Goal: Check status: Check status

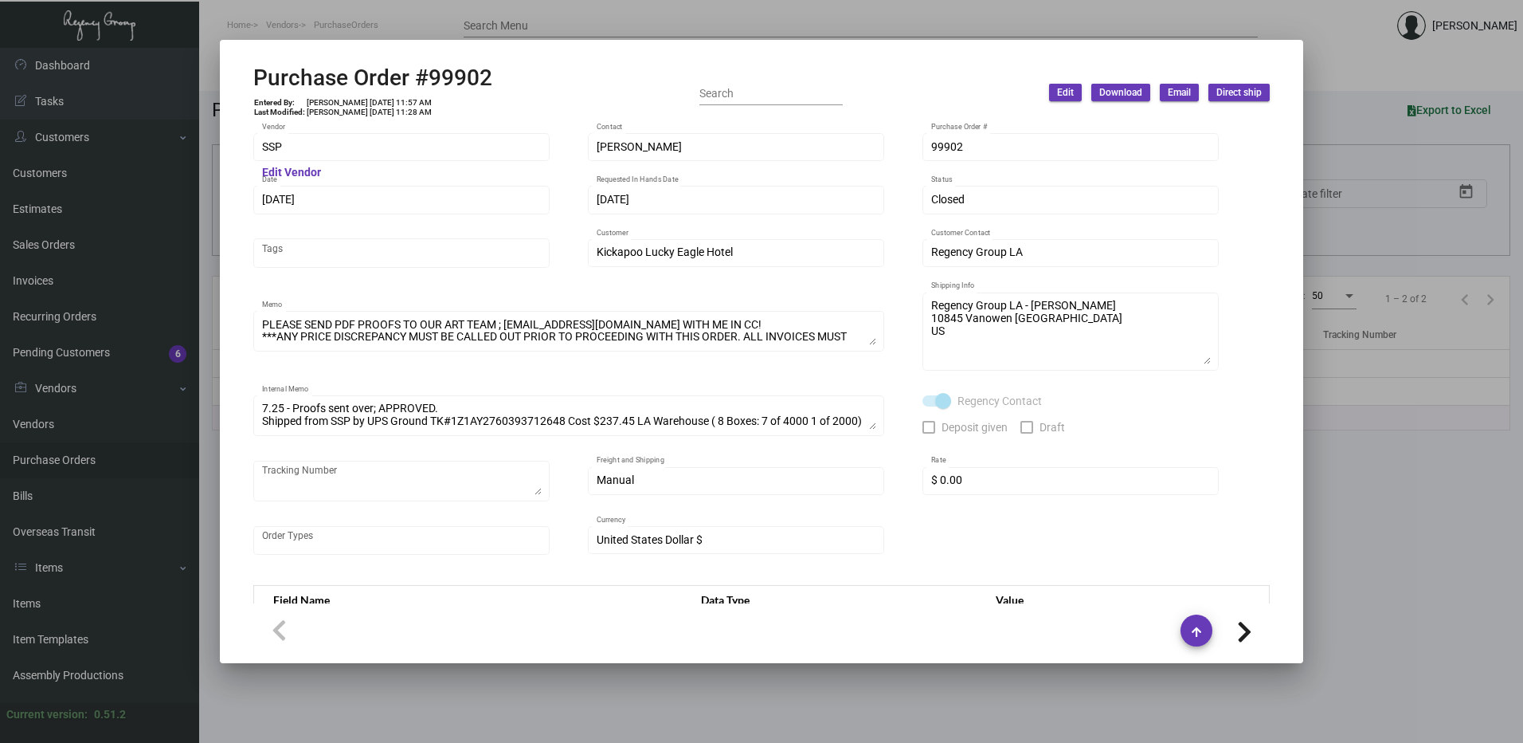
scroll to position [842, 0]
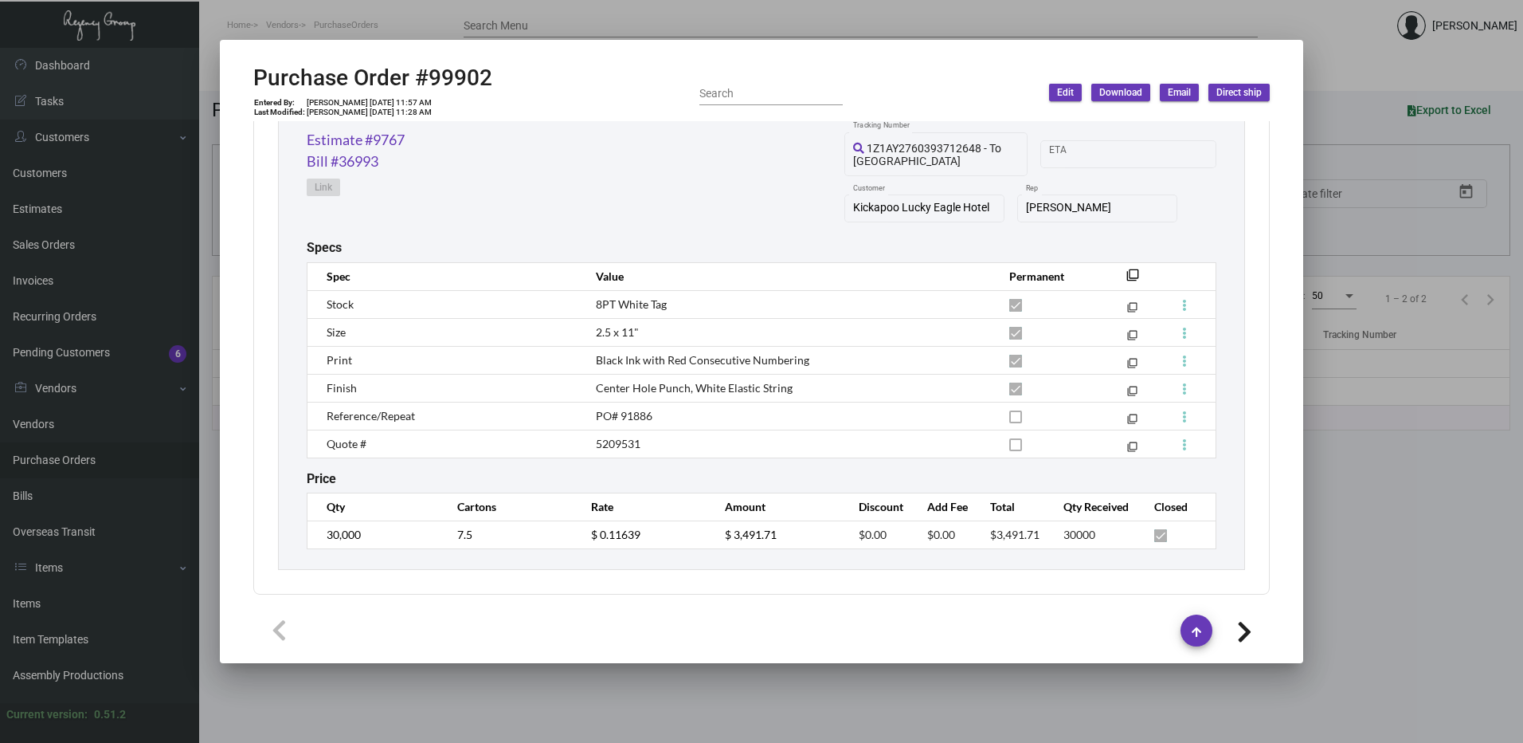
click at [265, 16] on div at bounding box center [761, 371] width 1523 height 743
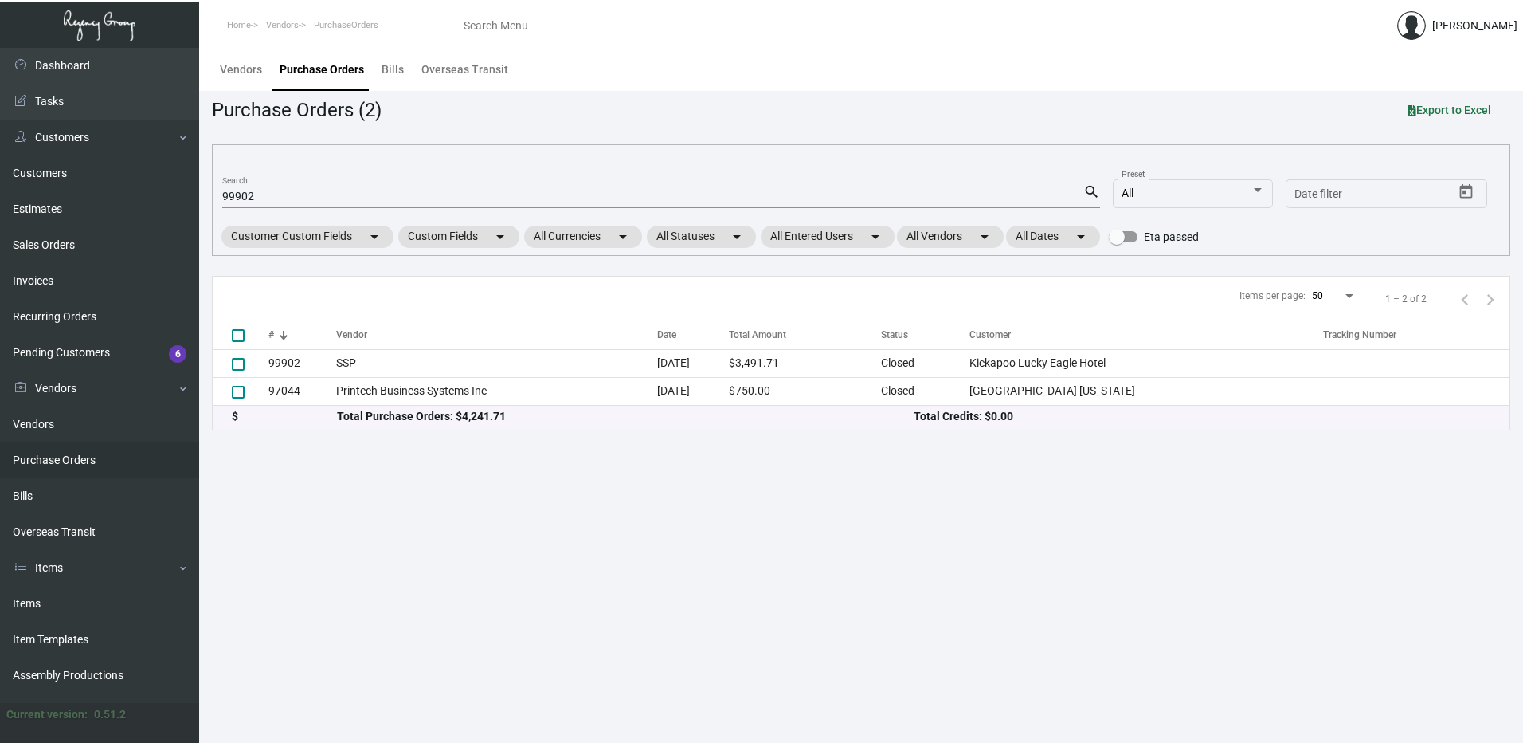
drag, startPoint x: 467, startPoint y: 539, endPoint x: 374, endPoint y: 457, distance: 124.2
click at [465, 536] on main "Vendors Purchase Orders Bills Overseas Transit Purchase Orders (2) Export to Ex…" at bounding box center [861, 395] width 1324 height 695
click at [378, 525] on main "Vendors Purchase Orders Bills Overseas Transit Purchase Orders (2) Export to Ex…" at bounding box center [861, 395] width 1324 height 695
click at [785, 622] on main "Vendors Purchase Orders Bills Overseas Transit Purchase Orders (2) Export to Ex…" at bounding box center [861, 395] width 1324 height 695
click at [255, 185] on div "99902 Search" at bounding box center [652, 195] width 861 height 25
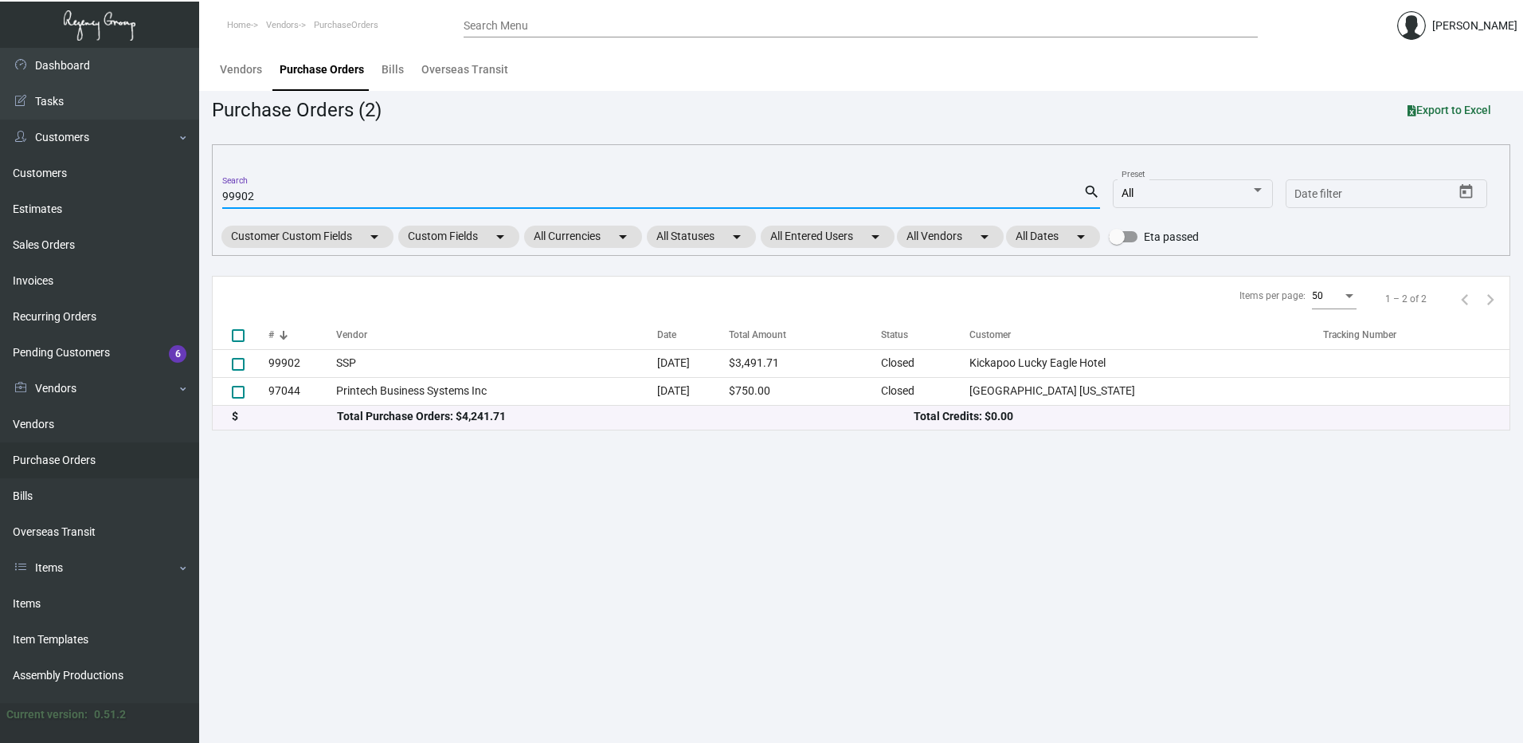
click at [255, 190] on div "99902 Search" at bounding box center [652, 195] width 861 height 25
click at [255, 191] on input "99902" at bounding box center [652, 196] width 861 height 13
click at [257, 191] on input "99902" at bounding box center [652, 196] width 861 height 13
paste input "163056"
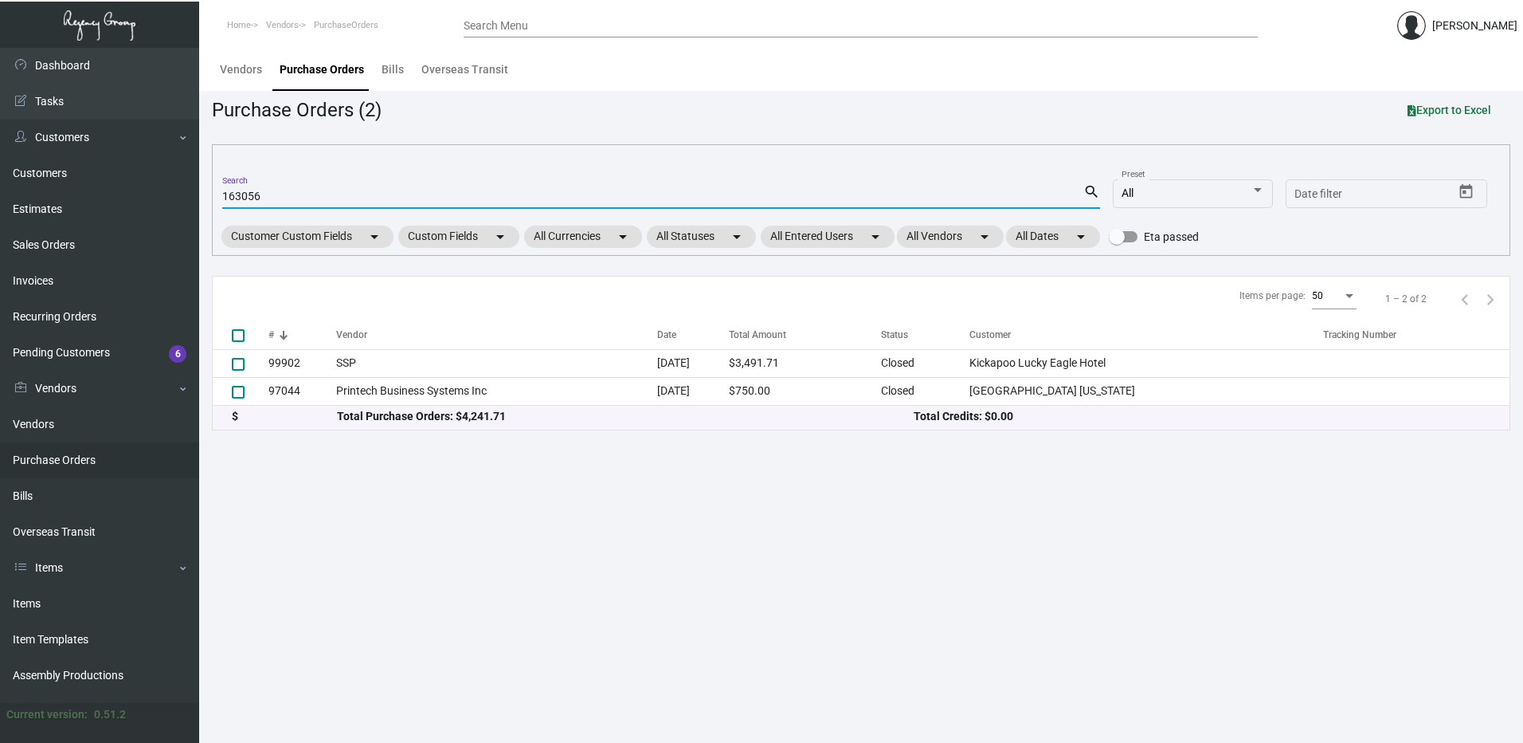
type input "163056"
checkbox input "true"
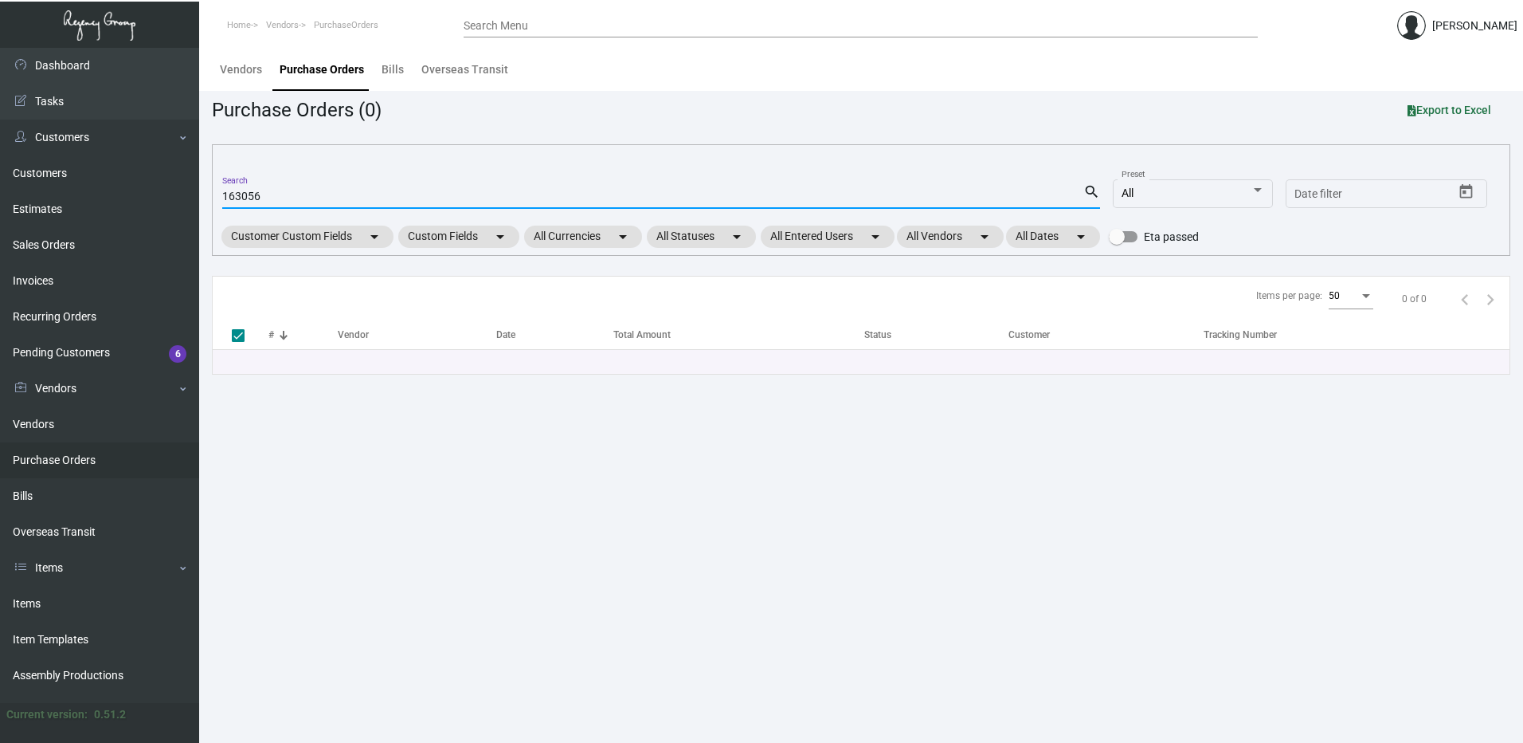
click at [278, 204] on div "163056 Search" at bounding box center [652, 195] width 861 height 25
click at [278, 203] on div "163056 Search" at bounding box center [652, 195] width 861 height 25
click at [278, 202] on input "163056" at bounding box center [652, 196] width 861 height 13
paste input "07786"
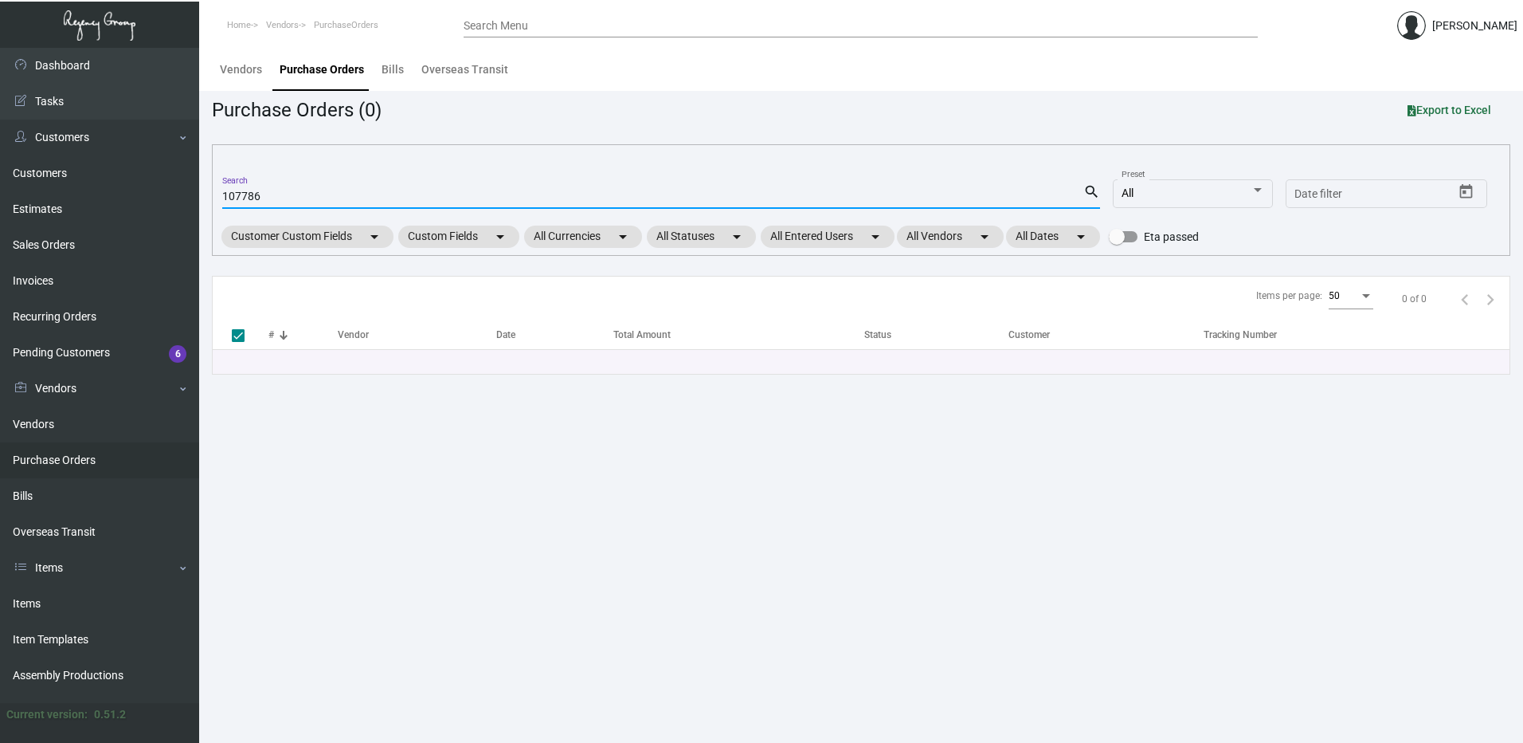
type input "107786"
checkbox input "false"
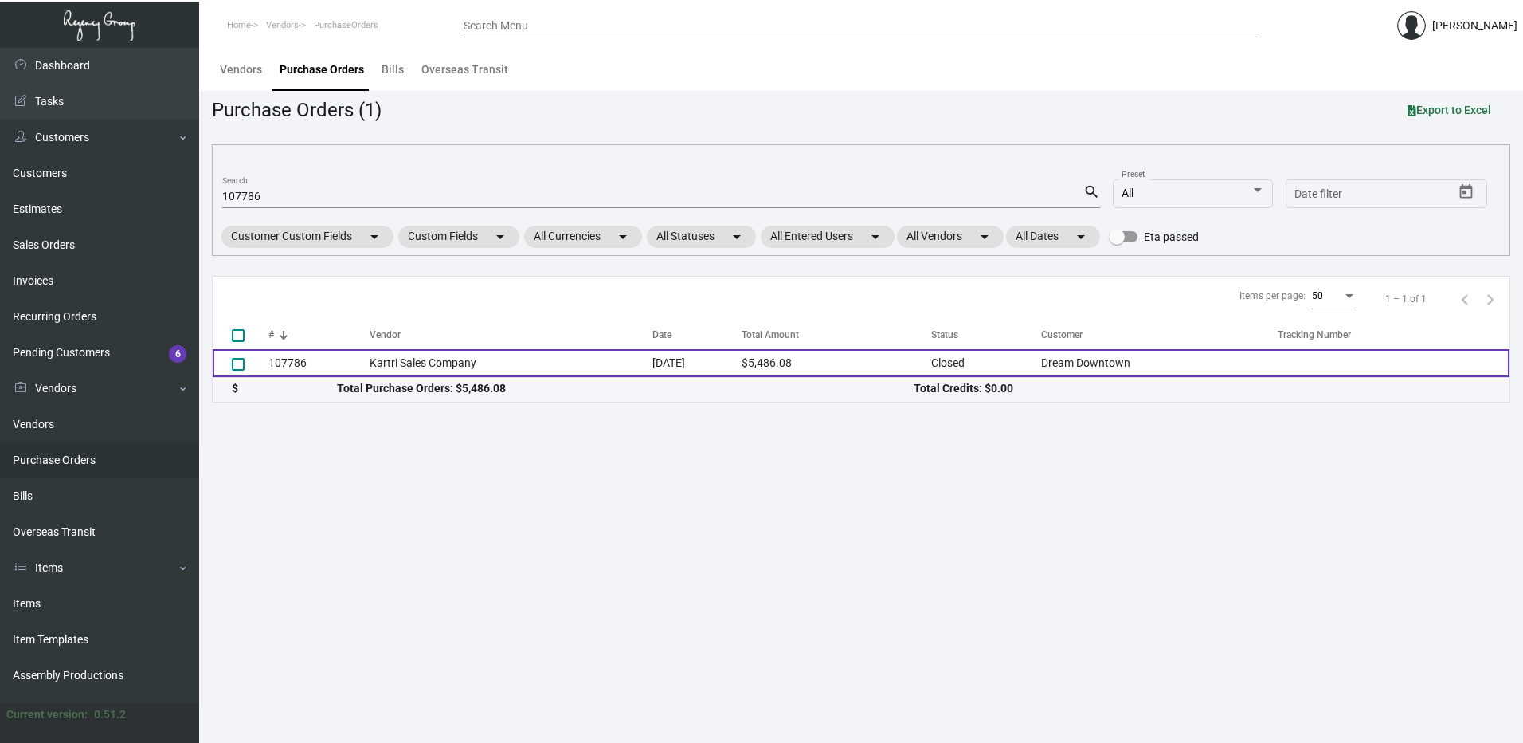
click at [413, 363] on td "Kartri Sales Company" at bounding box center [511, 363] width 283 height 28
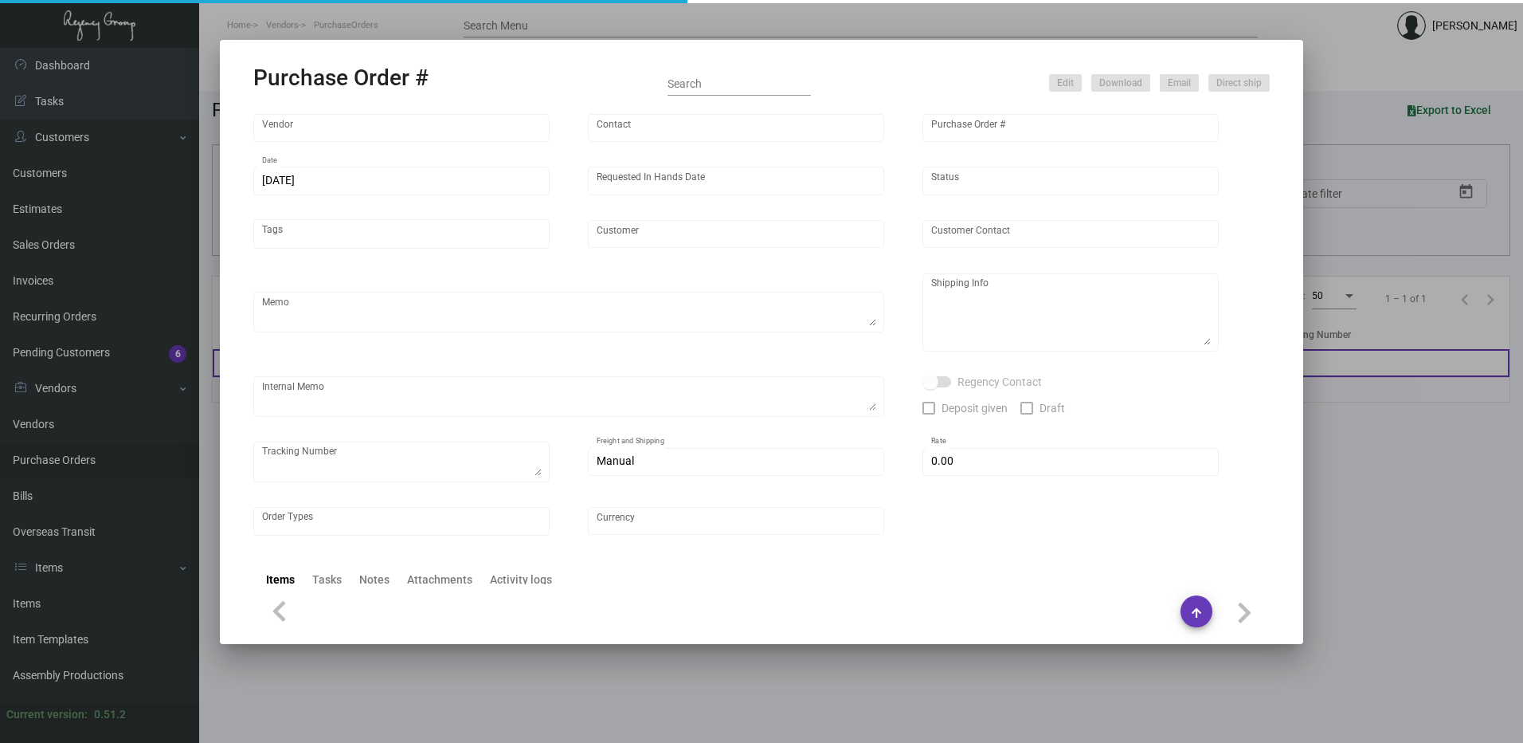
type input "Kartri Sales Company"
type input "[PERSON_NAME]"
type input "107786"
type input "[DATE]"
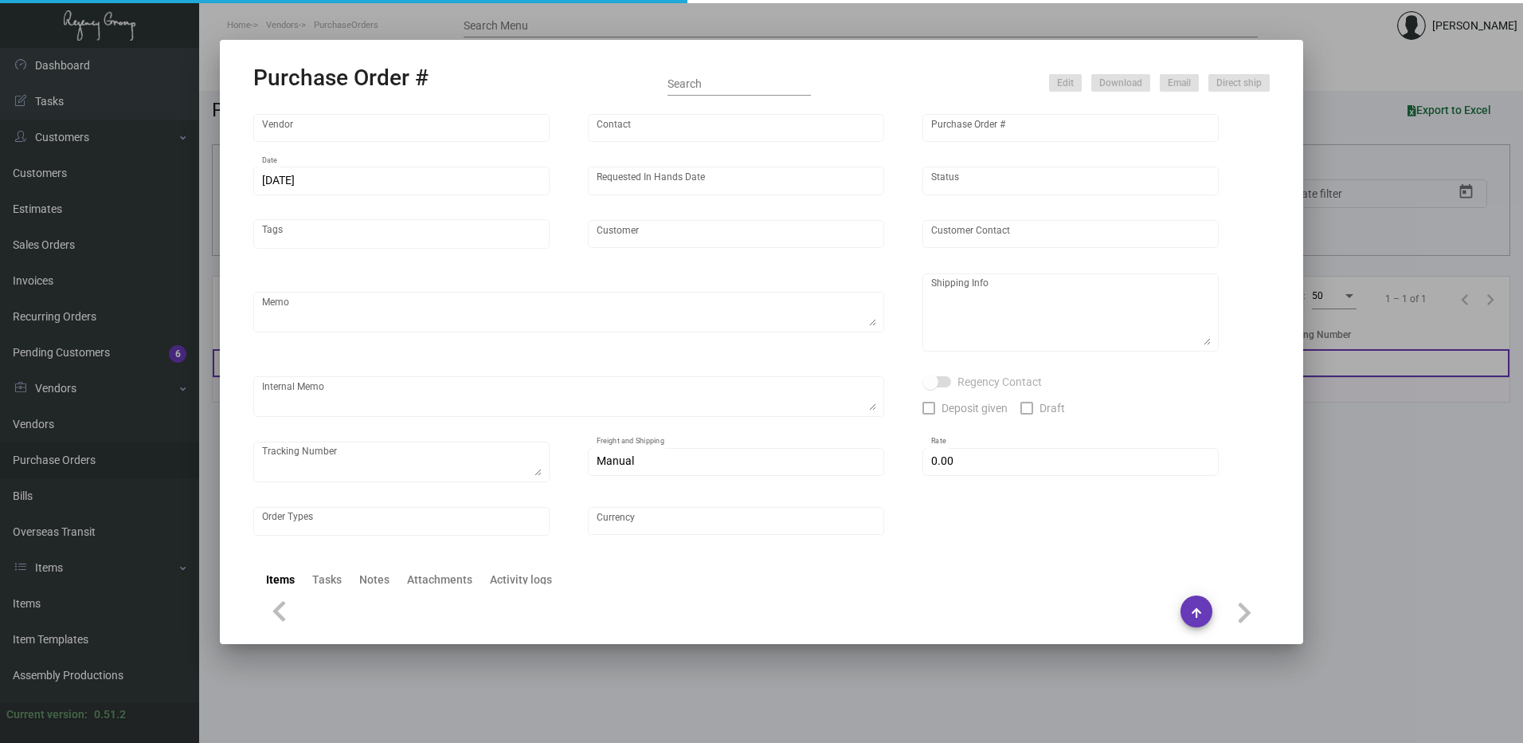
type input "Dream Downtown"
type input "[PERSON_NAME]"
type textarea "BLIND Ship via UPS Ground Acct# 1AY276."
type textarea "[PERSON_NAME] Dream Downtown [STREET_ADDRESS][US_STATE]"
type textarea "ACH AS [DATE]"
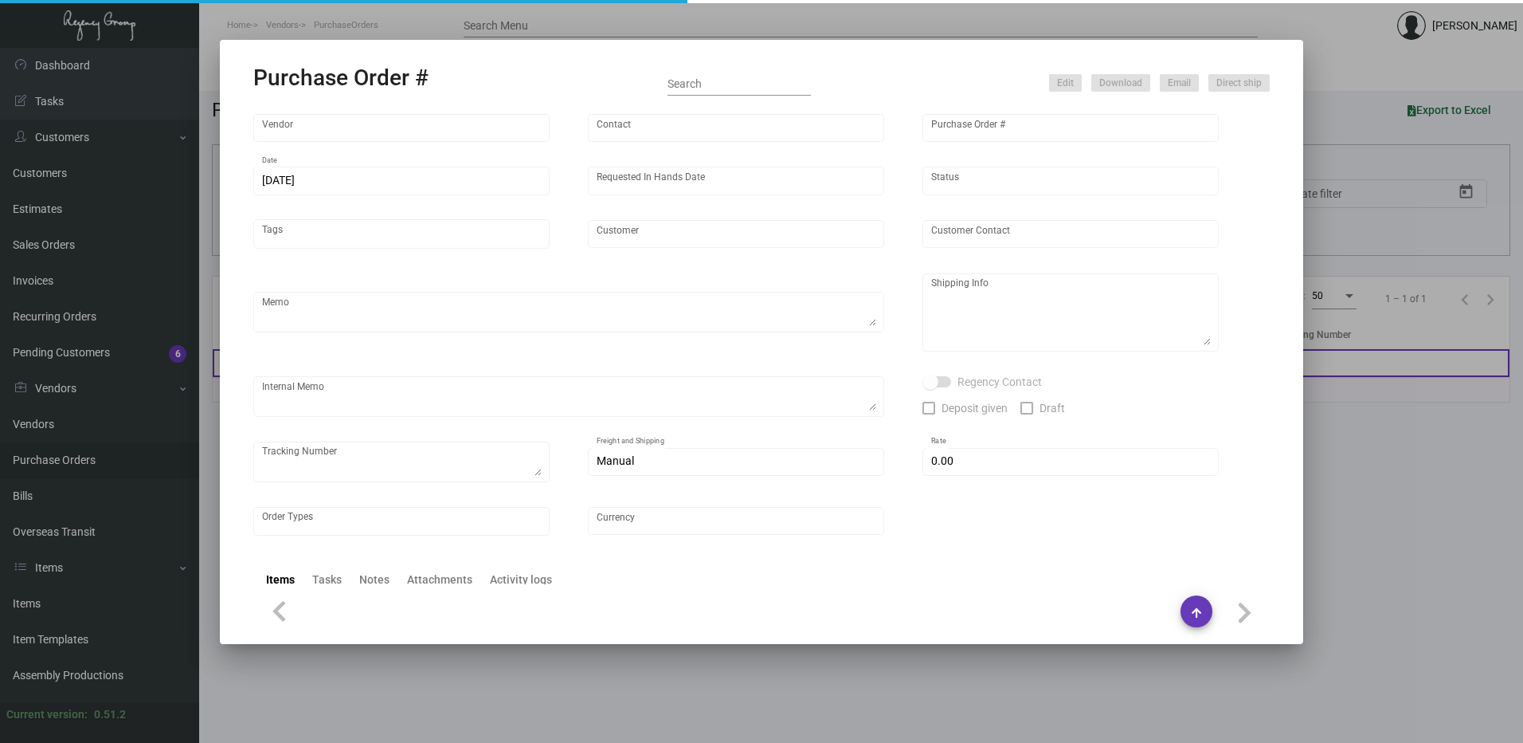
checkbox input "true"
type input "$ 577.98"
type input "United States Dollar $"
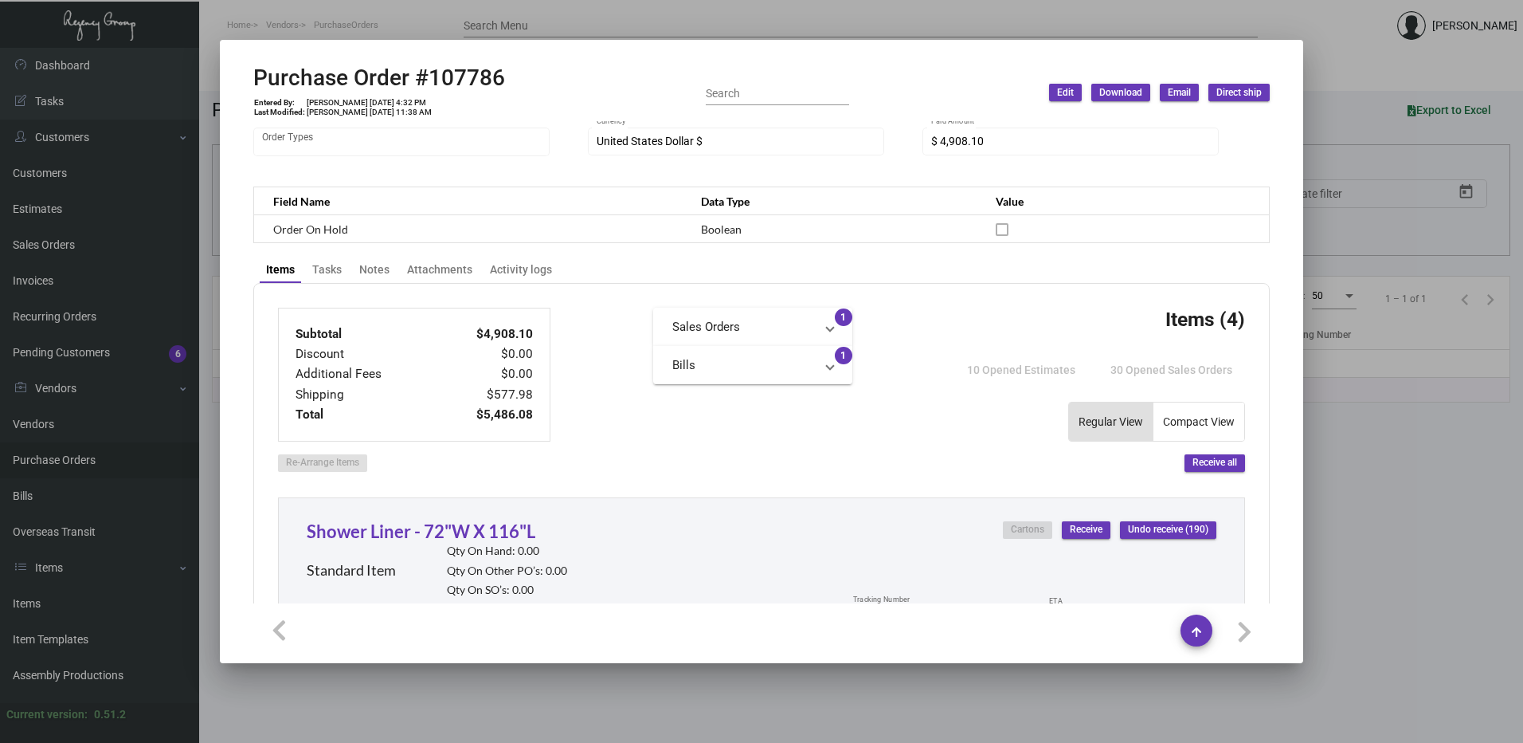
scroll to position [0, 0]
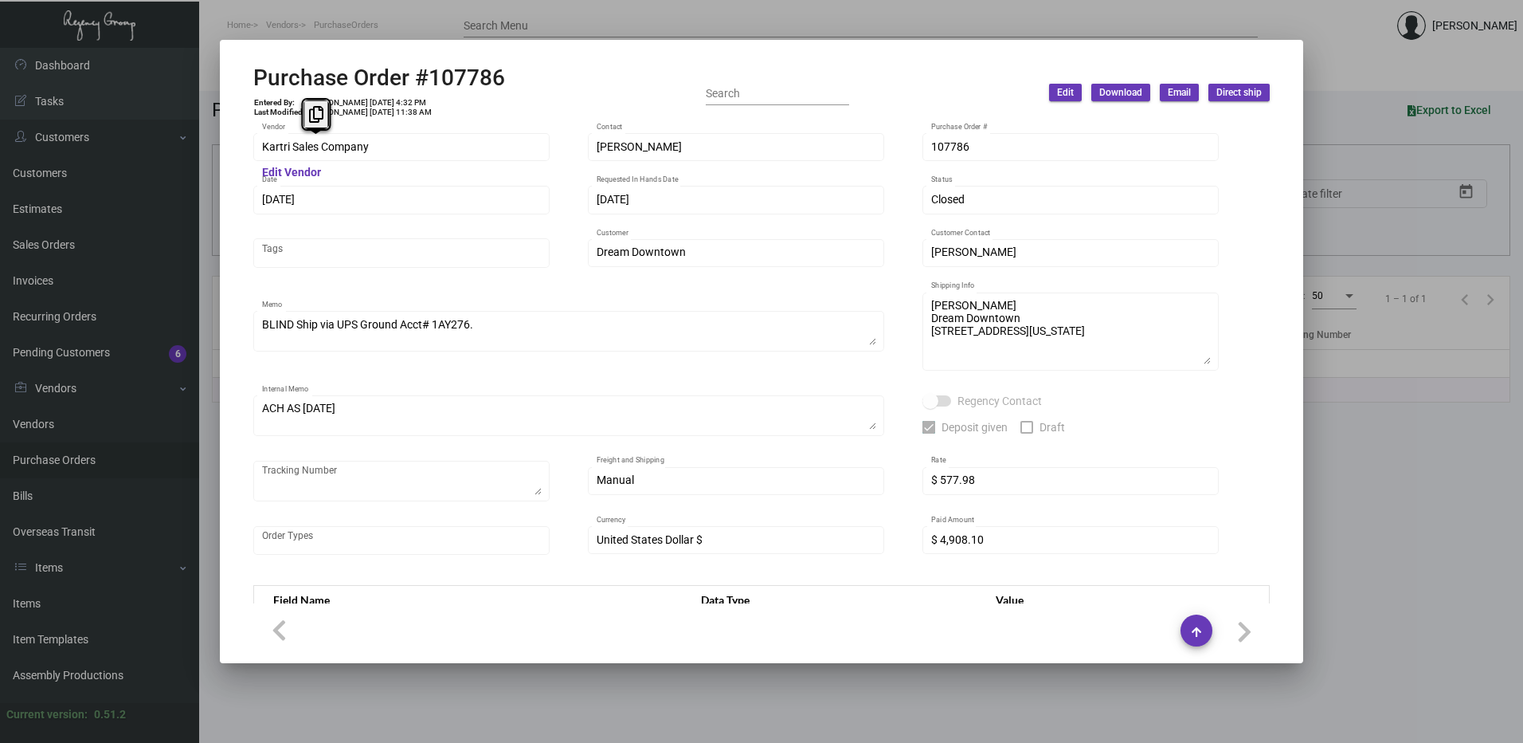
click at [508, 104] on div "Purchase Order #107786 Entered By: [PERSON_NAME] [DATE] 4:32 PM Last Modified: …" at bounding box center [761, 93] width 1017 height 57
click at [525, 290] on div "Kartri Sales Company Vendor Edit Vendor [PERSON_NAME] Contact 107786 Purchase O…" at bounding box center [761, 352] width 1017 height 442
click at [504, 79] on div "Purchase Order #107786 Entered By: [PERSON_NAME] [DATE] 4:32 PM Last Modified: …" at bounding box center [761, 93] width 1017 height 57
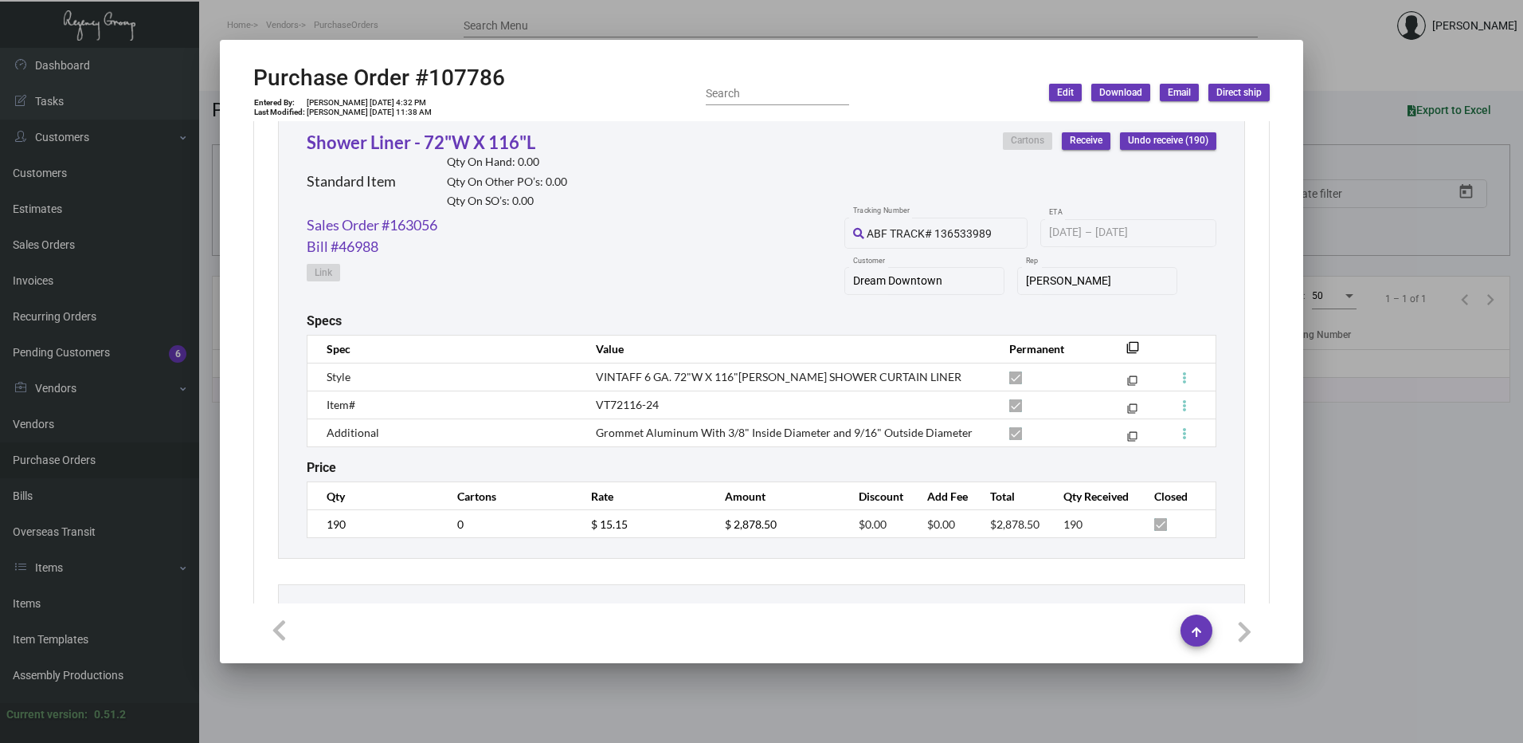
scroll to position [797, 0]
